Goal: Information Seeking & Learning: Check status

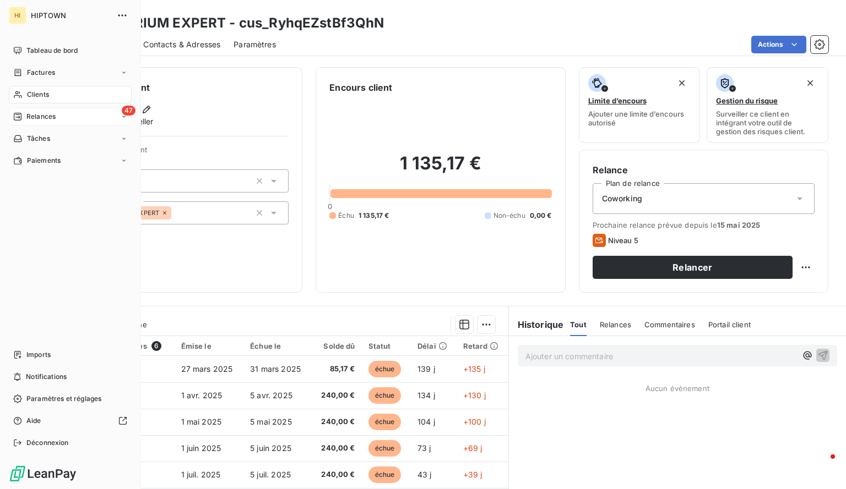
scroll to position [64, 0]
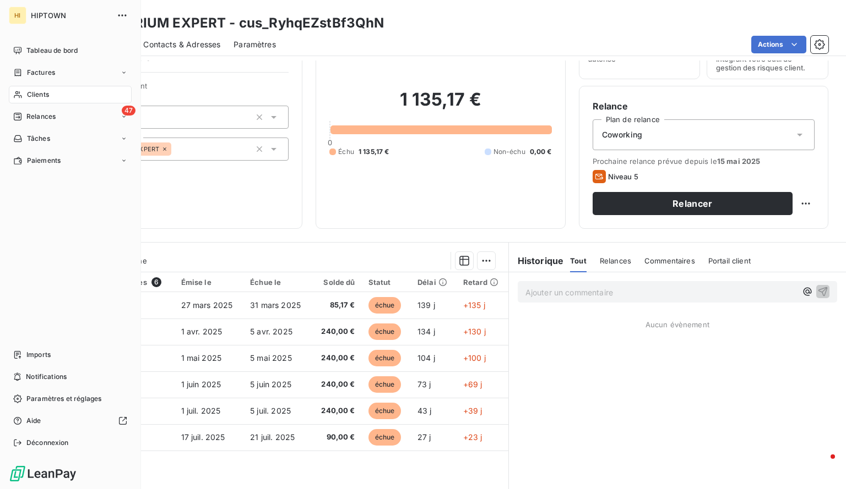
click at [52, 92] on div "Clients" at bounding box center [70, 95] width 123 height 18
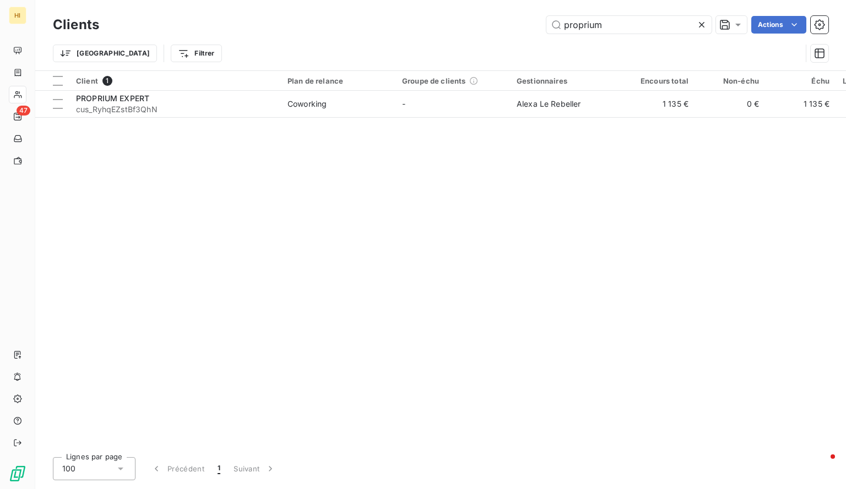
click at [700, 26] on icon at bounding box center [702, 25] width 6 height 6
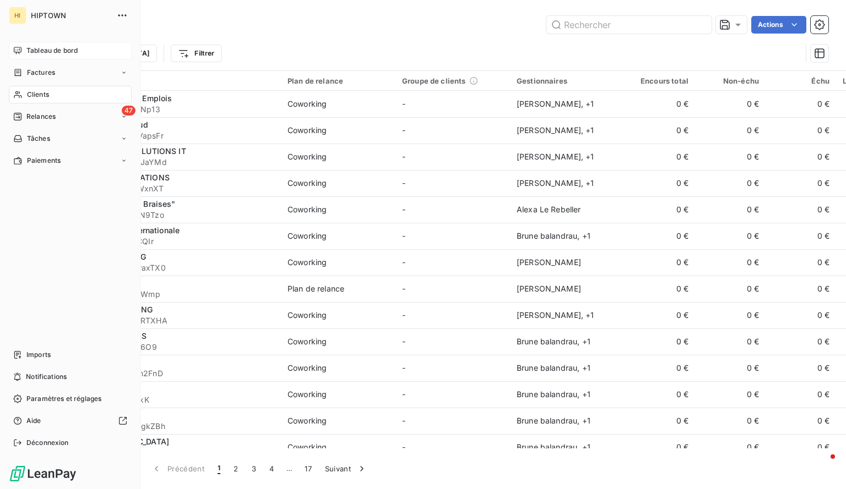
click at [54, 49] on span "Tableau de bord" at bounding box center [51, 51] width 51 height 10
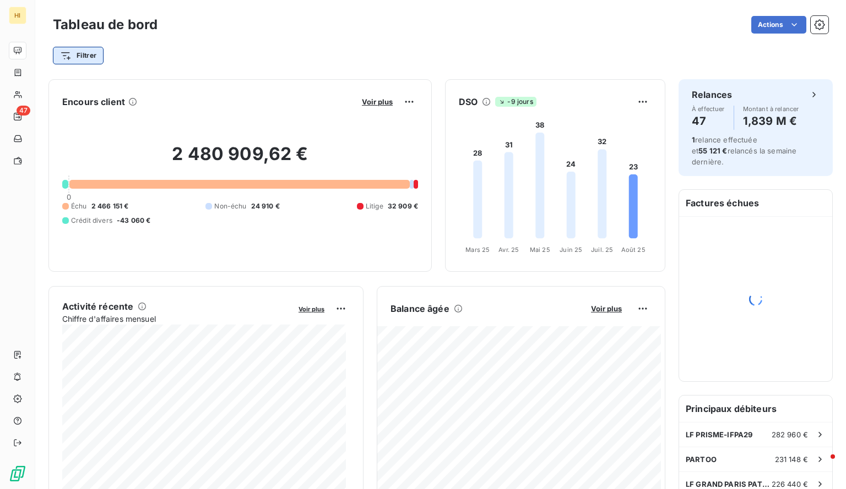
click at [91, 52] on html "HI 47 Tableau de bord Actions Filtrer Encours client Voir plus 2 480 909,62 € 0…" at bounding box center [423, 244] width 846 height 489
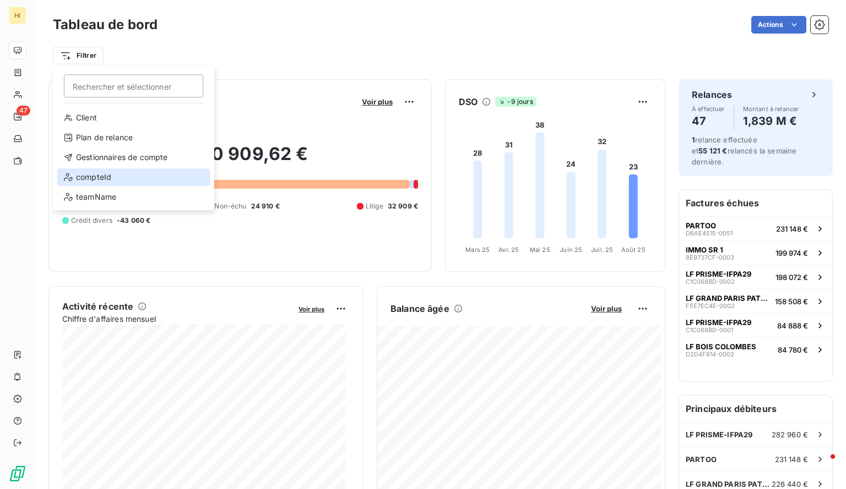
click at [134, 177] on div "compteId" at bounding box center [133, 177] width 152 height 18
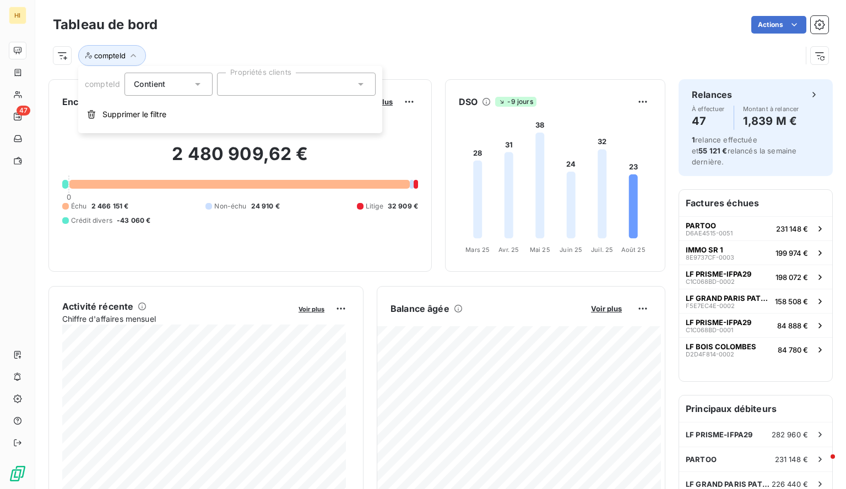
click at [272, 82] on div at bounding box center [296, 84] width 159 height 23
click at [220, 47] on div "compteId" at bounding box center [427, 55] width 748 height 21
click at [132, 56] on icon "button" at bounding box center [133, 55] width 11 height 11
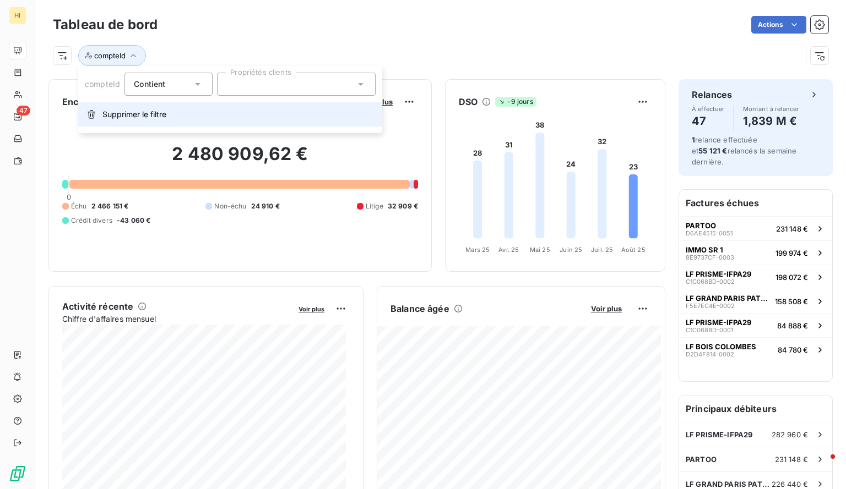
click at [107, 116] on span "Supprimer le filtre" at bounding box center [134, 114] width 64 height 11
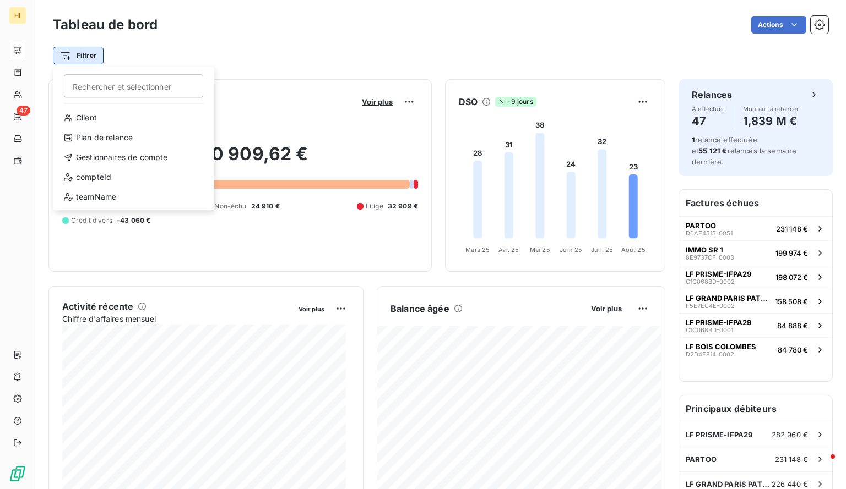
click at [80, 55] on html "HI 47 Tableau de bord Actions Filtrer Rechercher et sélectionner Client Plan de…" at bounding box center [423, 244] width 846 height 489
click at [118, 160] on div "Gestionnaires de compte" at bounding box center [133, 158] width 152 height 18
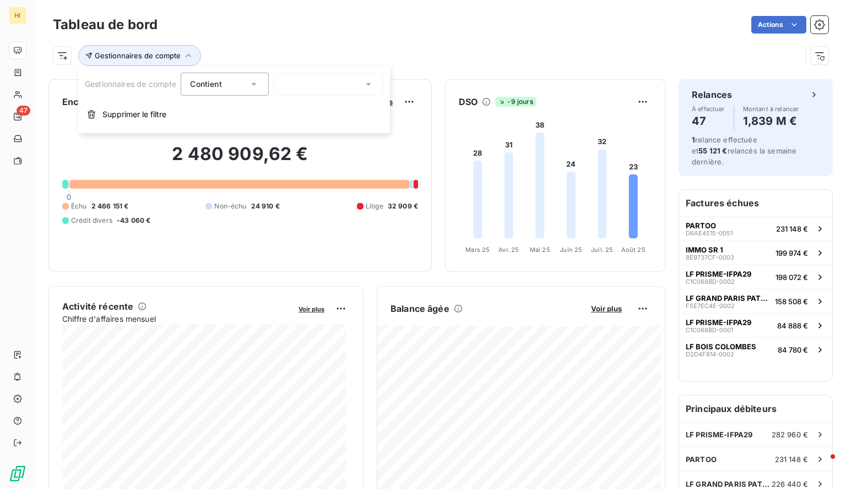
click at [302, 86] on div at bounding box center [328, 84] width 110 height 23
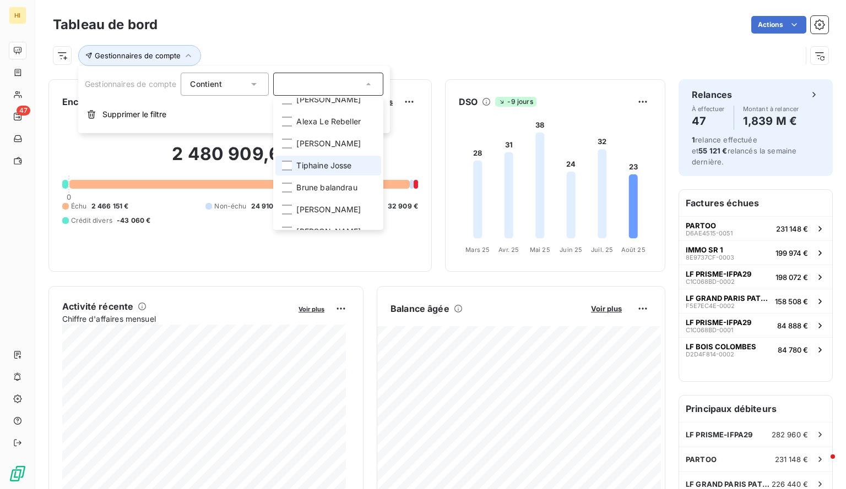
scroll to position [164, 0]
click at [331, 150] on span "[PERSON_NAME]" at bounding box center [328, 144] width 64 height 11
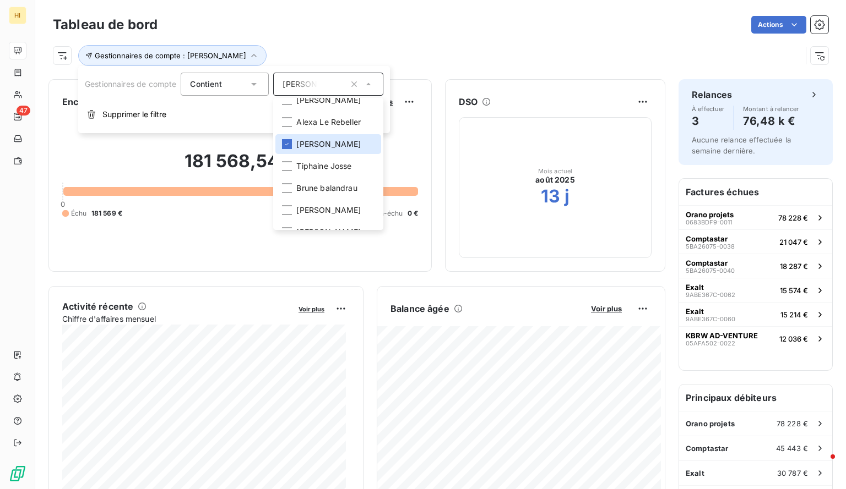
click at [421, 41] on div "Gestionnaires de compte : [PERSON_NAME]" at bounding box center [440, 51] width 775 height 30
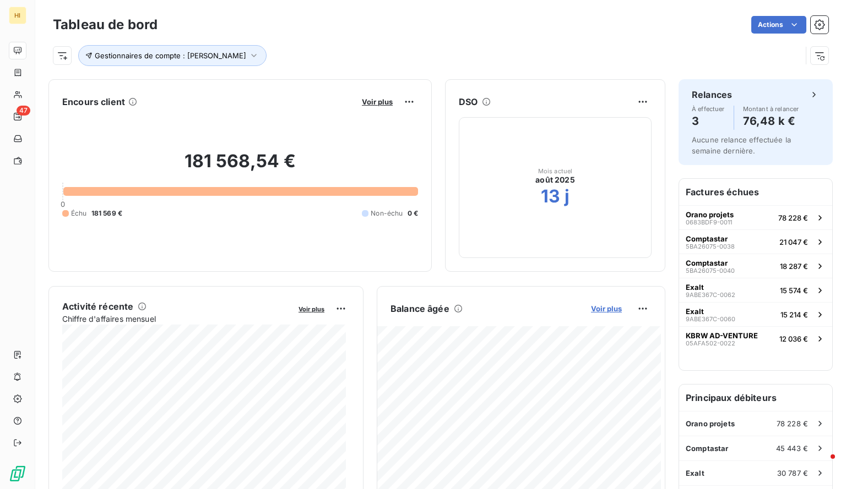
click at [591, 309] on span "Voir plus" at bounding box center [606, 308] width 31 height 9
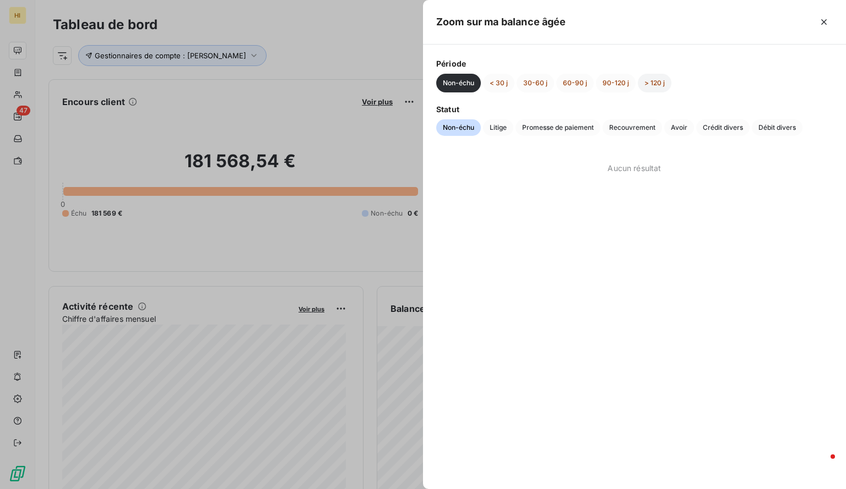
click at [656, 85] on button "> 120 j" at bounding box center [655, 83] width 34 height 19
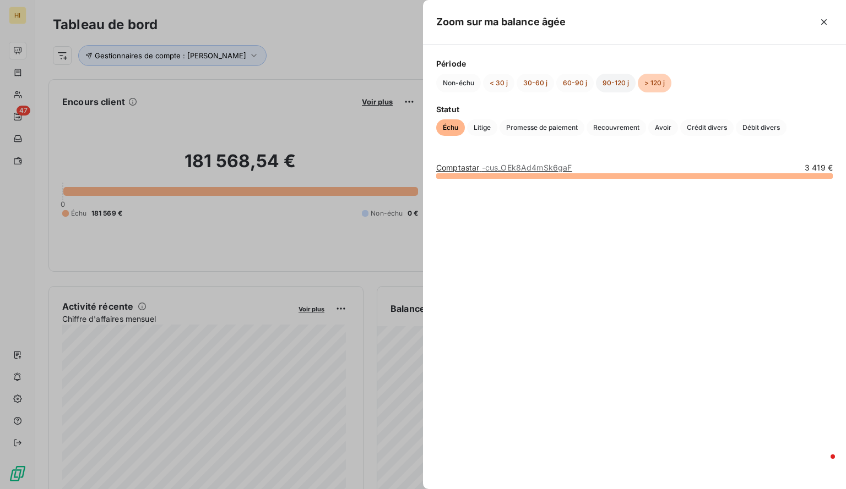
click at [619, 82] on button "90-120 j" at bounding box center [616, 83] width 40 height 19
click at [567, 79] on button "60-90 j" at bounding box center [574, 83] width 37 height 19
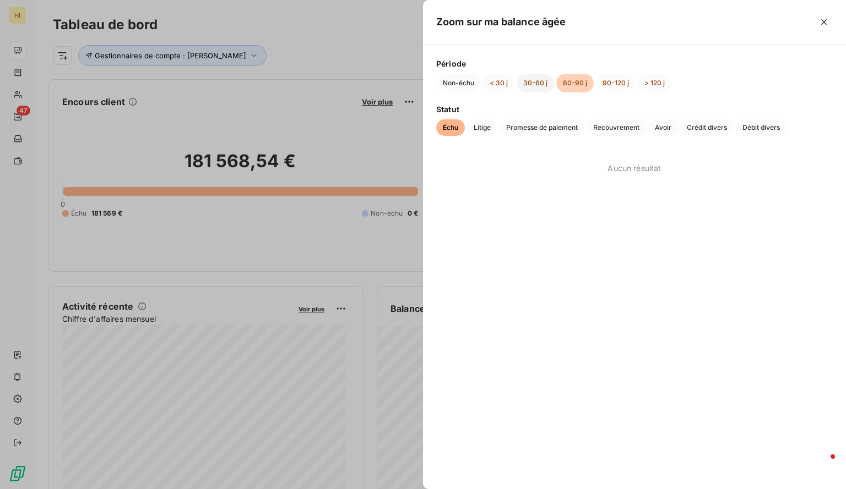
click at [540, 77] on button "30-60 j" at bounding box center [534, 83] width 37 height 19
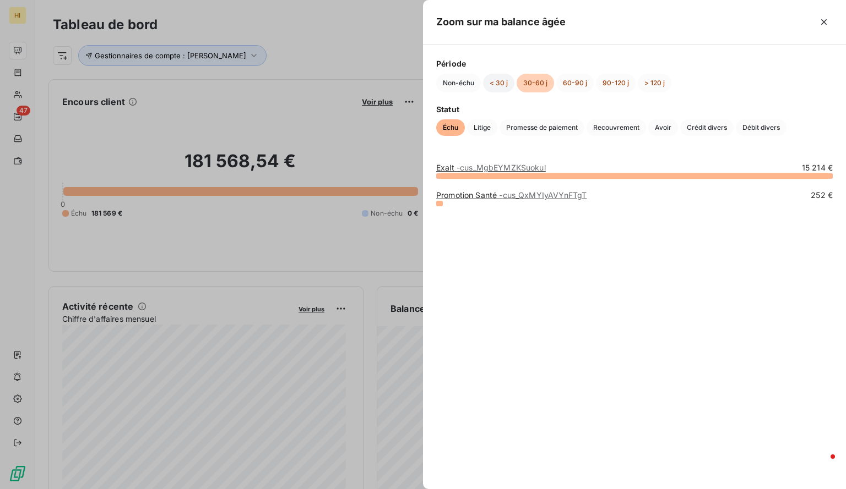
click at [491, 85] on button "< 30 j" at bounding box center [498, 83] width 31 height 19
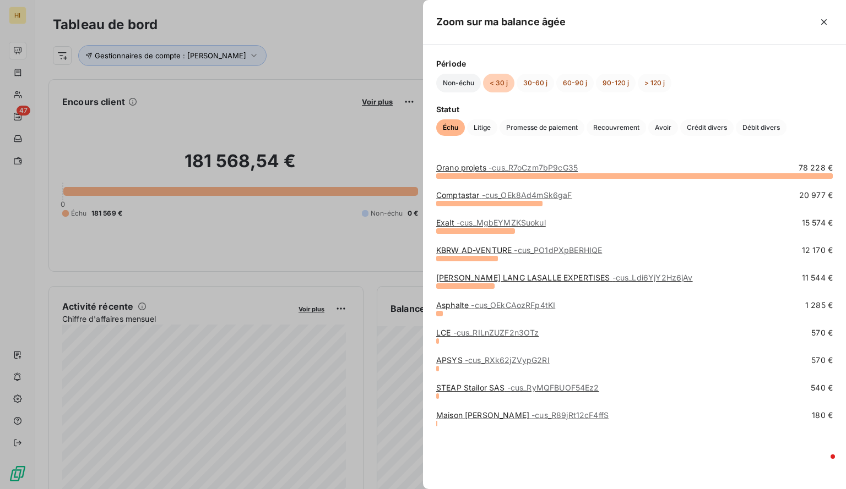
click at [465, 83] on button "Non-échu" at bounding box center [458, 83] width 45 height 19
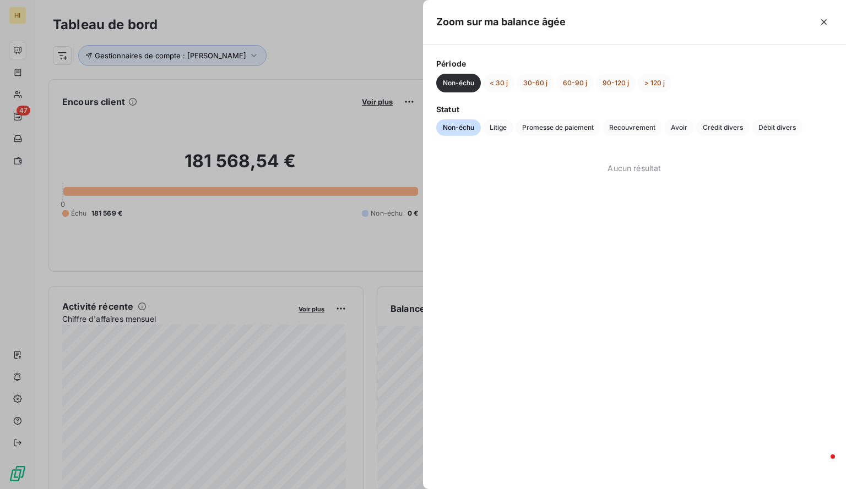
click at [369, 51] on div at bounding box center [423, 244] width 846 height 489
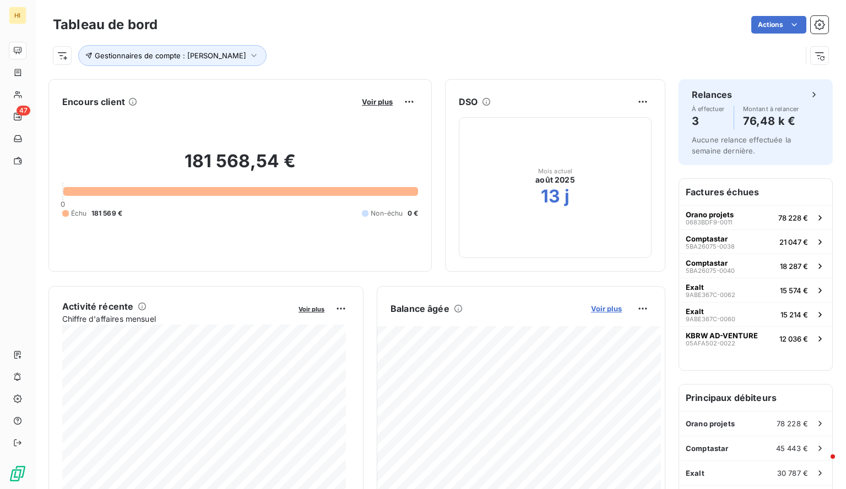
click at [592, 304] on span "Voir plus" at bounding box center [606, 308] width 31 height 9
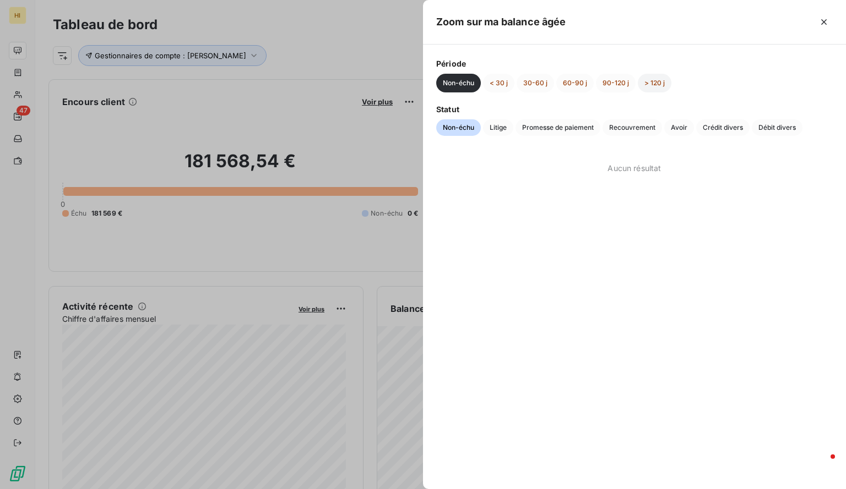
click at [655, 86] on button "> 120 j" at bounding box center [655, 83] width 34 height 19
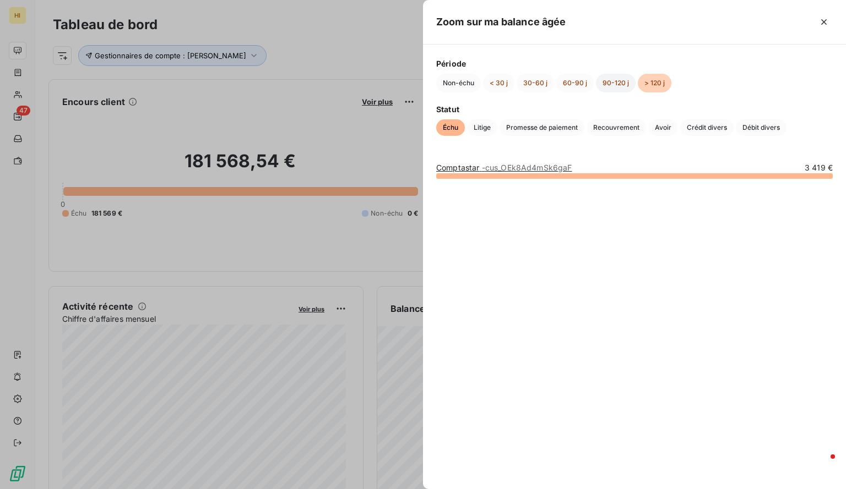
click at [614, 80] on button "90-120 j" at bounding box center [616, 83] width 40 height 19
click at [571, 80] on button "60-90 j" at bounding box center [574, 83] width 37 height 19
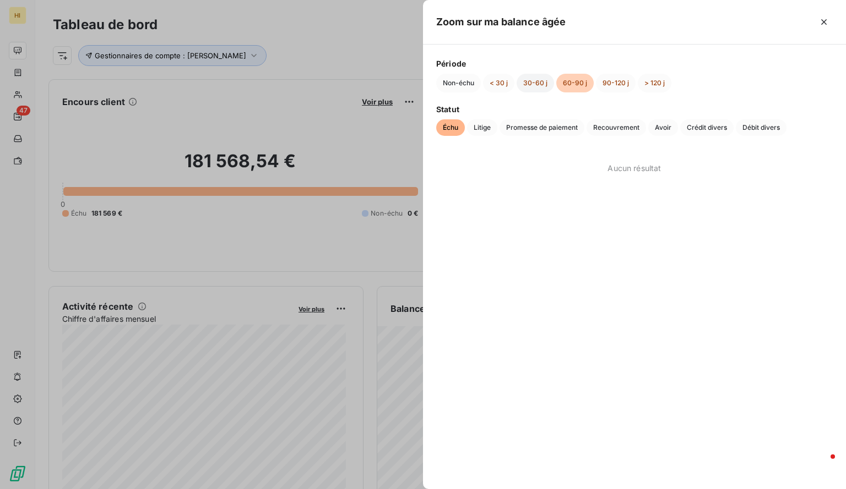
click at [529, 80] on button "30-60 j" at bounding box center [534, 83] width 37 height 19
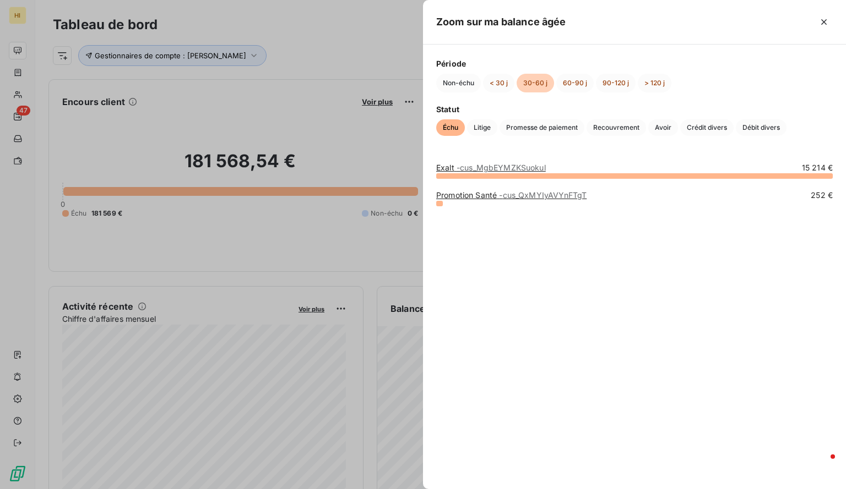
click at [297, 105] on div at bounding box center [423, 244] width 846 height 489
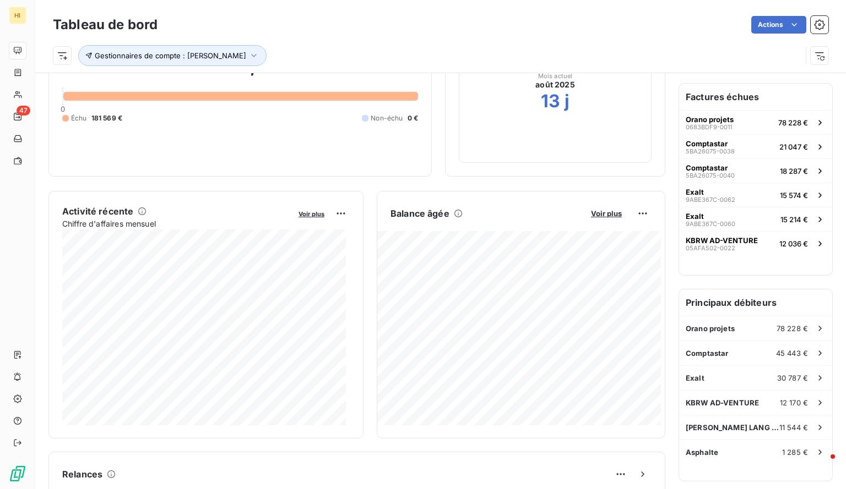
scroll to position [99, 0]
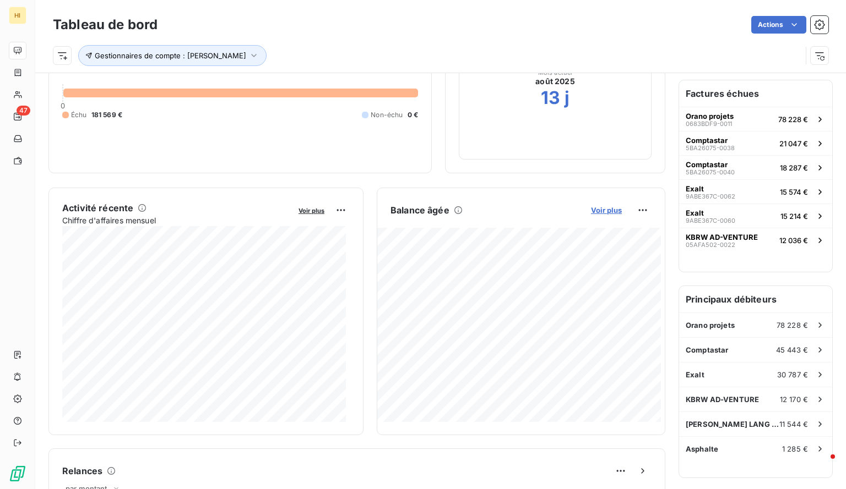
click at [606, 208] on span "Voir plus" at bounding box center [606, 210] width 31 height 9
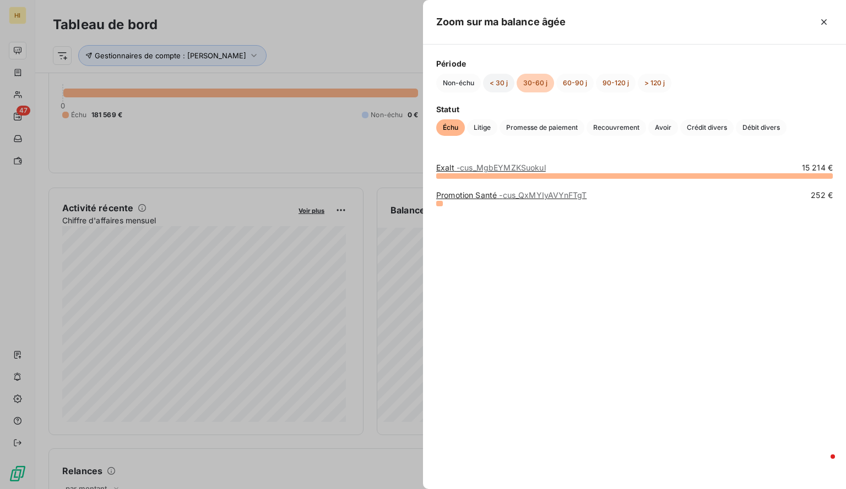
click at [495, 86] on button "< 30 j" at bounding box center [498, 83] width 31 height 19
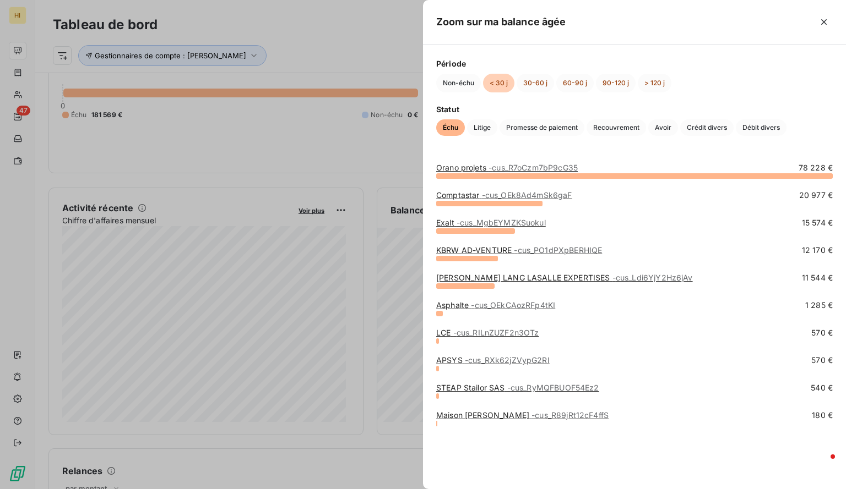
click at [236, 4] on div at bounding box center [423, 244] width 846 height 489
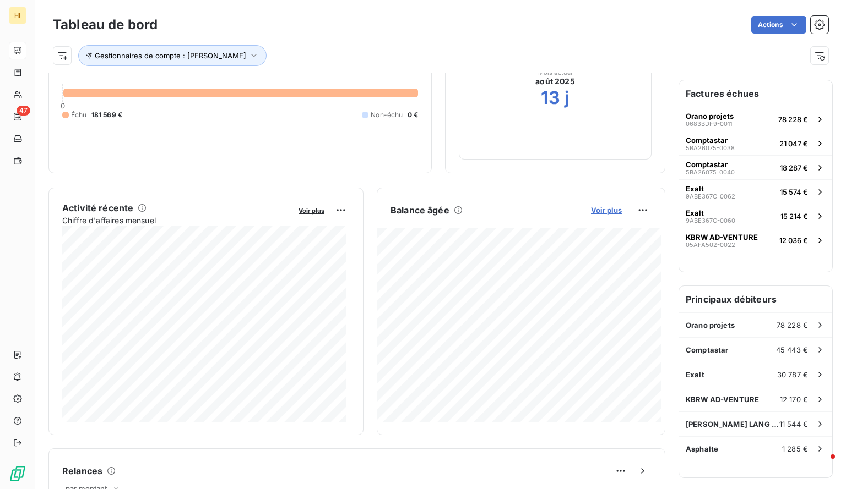
click at [602, 213] on span "Voir plus" at bounding box center [606, 210] width 31 height 9
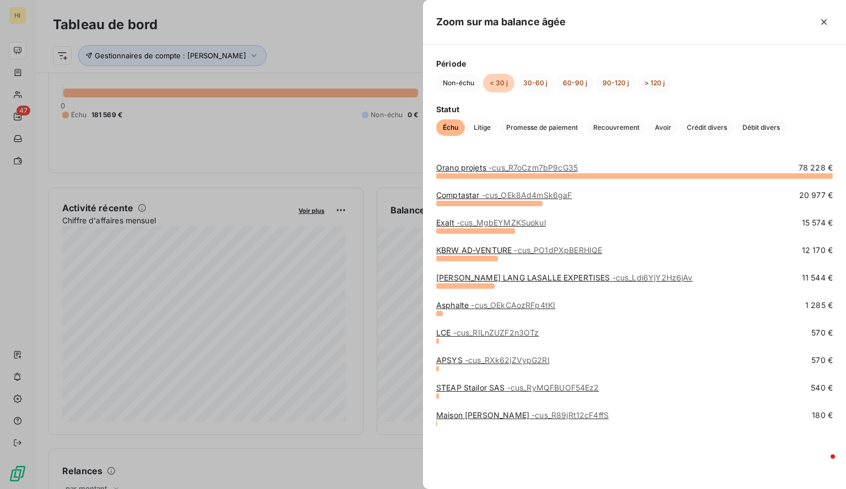
click at [251, 48] on div at bounding box center [423, 244] width 846 height 489
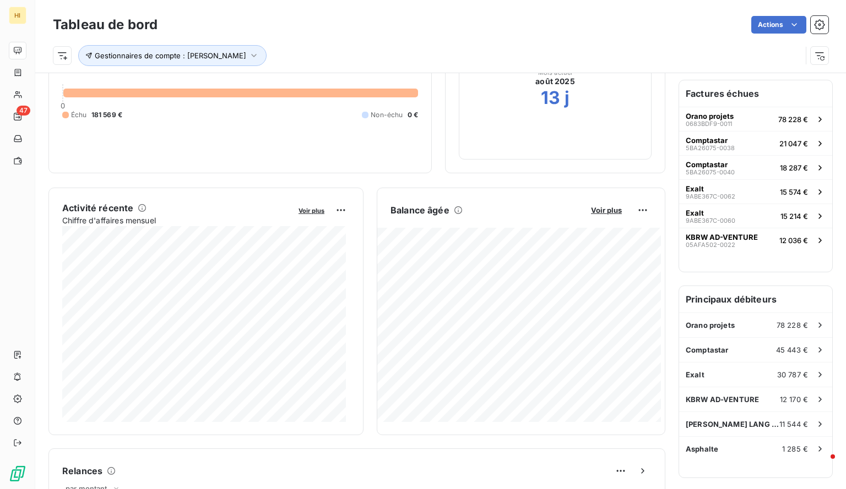
scroll to position [0, 0]
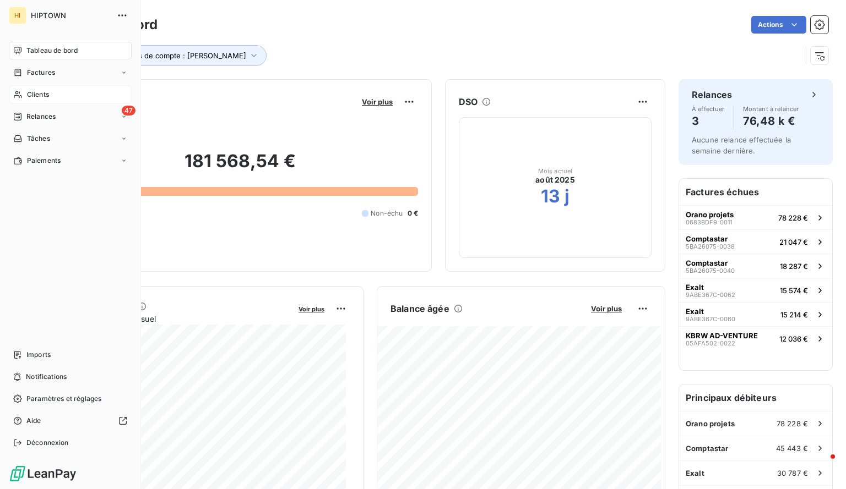
click at [27, 94] on span "Clients" at bounding box center [38, 95] width 22 height 10
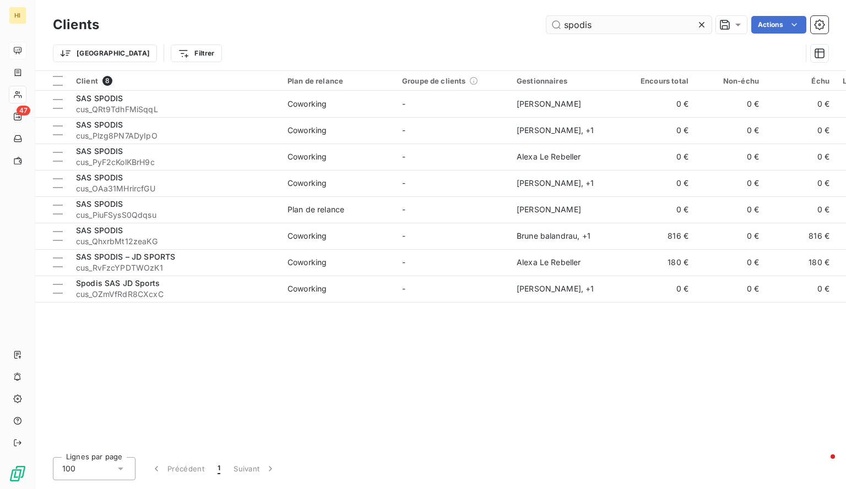
type input "spodis"
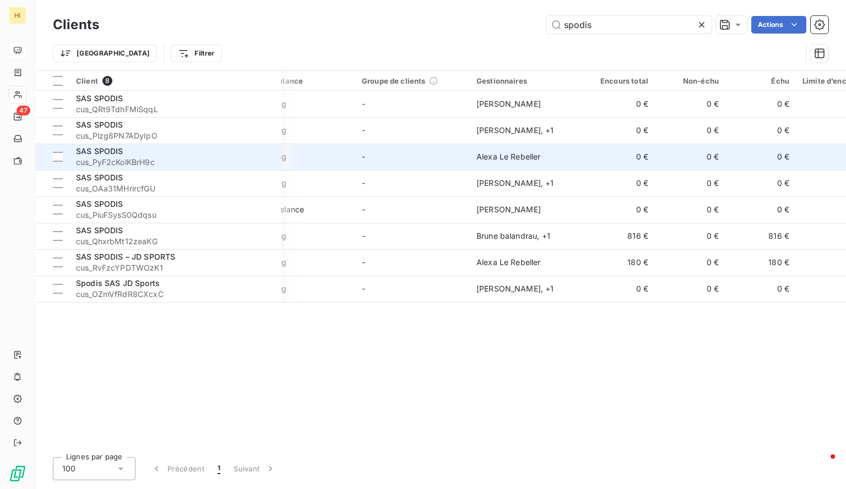
scroll to position [0, 41]
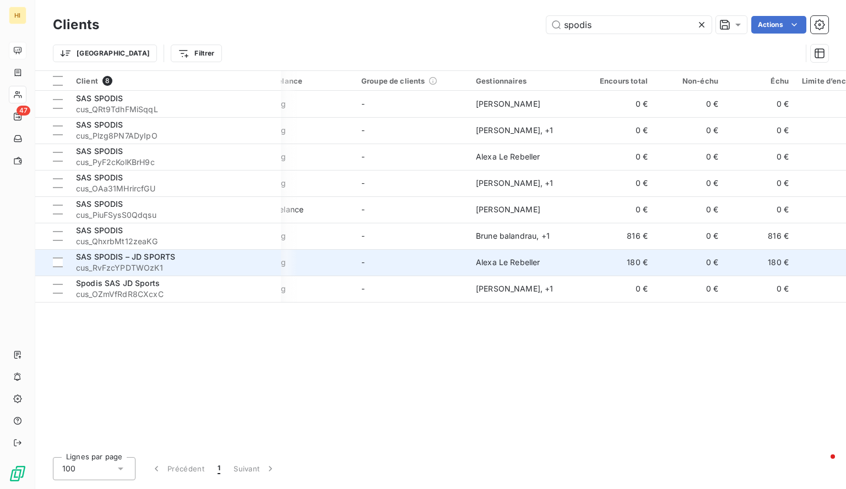
click at [775, 262] on td "180 €" at bounding box center [759, 262] width 70 height 26
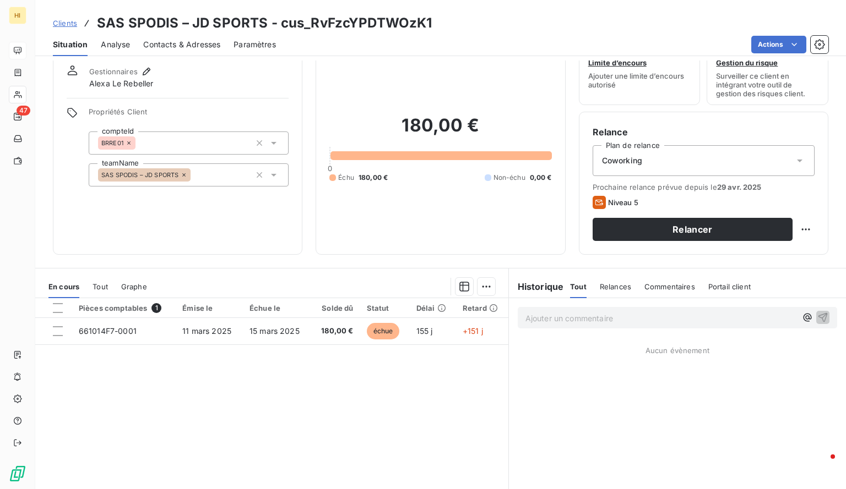
scroll to position [47, 0]
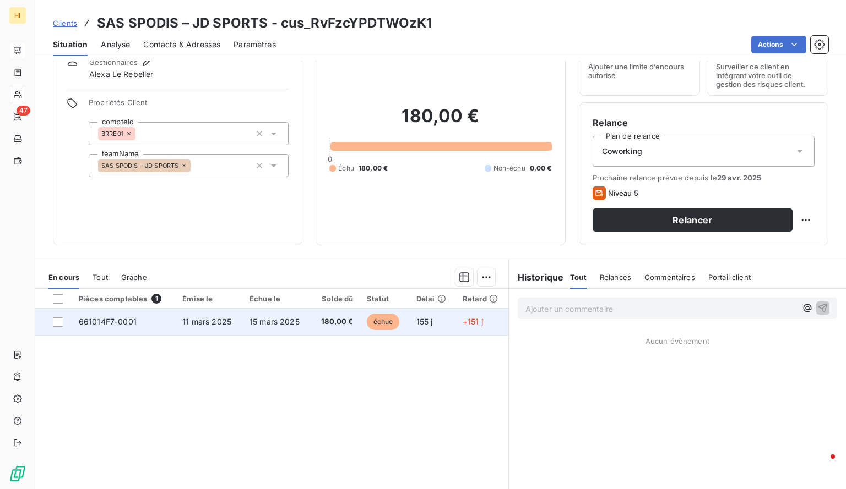
click at [243, 319] on td "15 mars 2025" at bounding box center [277, 322] width 68 height 26
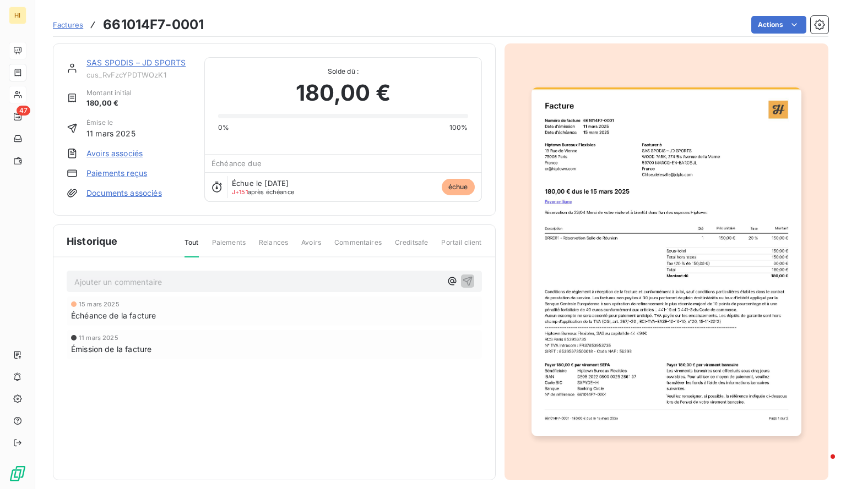
scroll to position [8, 0]
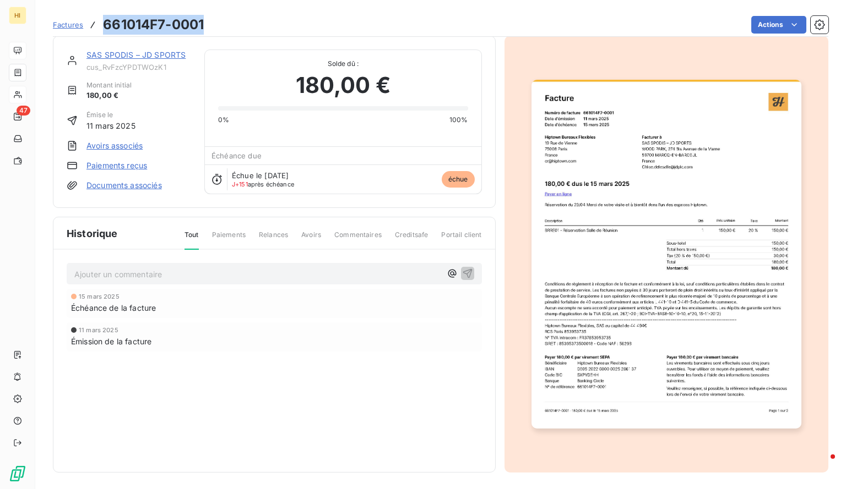
drag, startPoint x: 209, startPoint y: 24, endPoint x: 103, endPoint y: 30, distance: 105.3
click at [103, 30] on div "Factures 661014F7-0001 Actions" at bounding box center [440, 24] width 775 height 23
copy h3 "661014F7-0001"
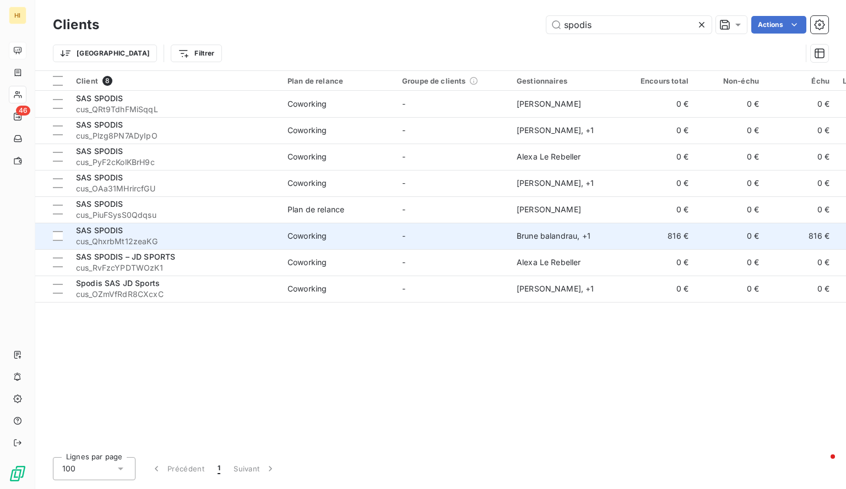
click at [500, 233] on td "-" at bounding box center [452, 236] width 115 height 26
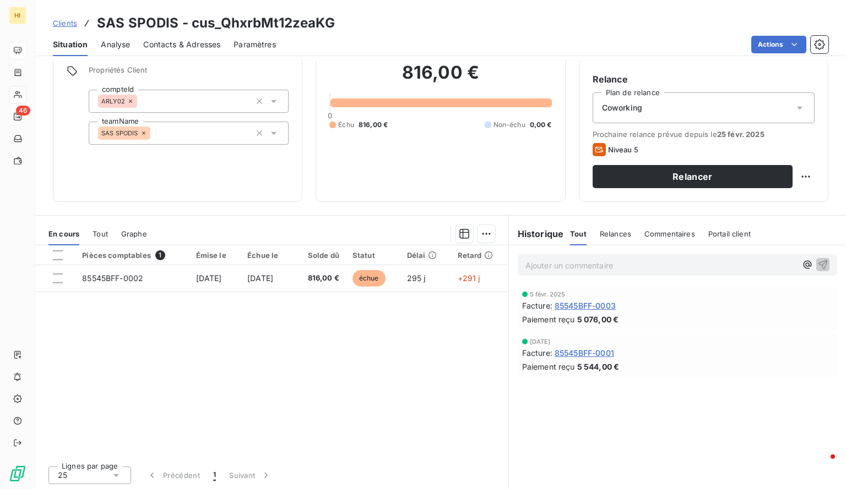
scroll to position [90, 0]
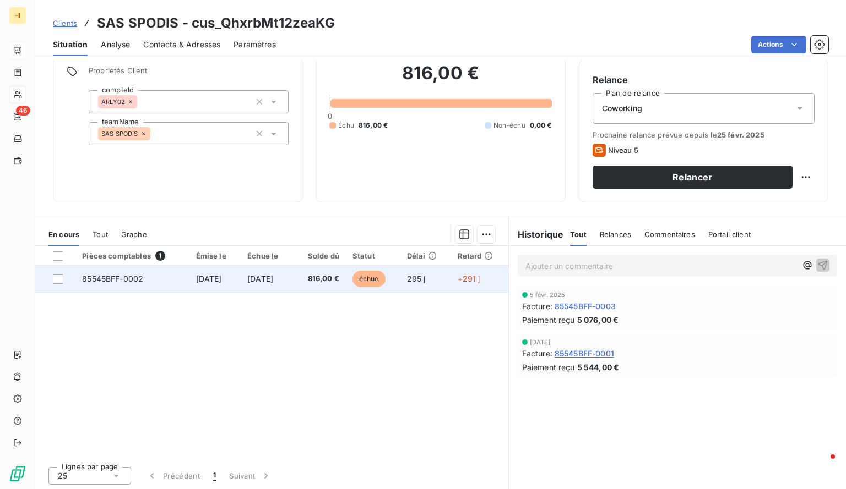
click at [242, 278] on td "[DATE]" at bounding box center [267, 279] width 52 height 26
